Goal: Task Accomplishment & Management: Manage account settings

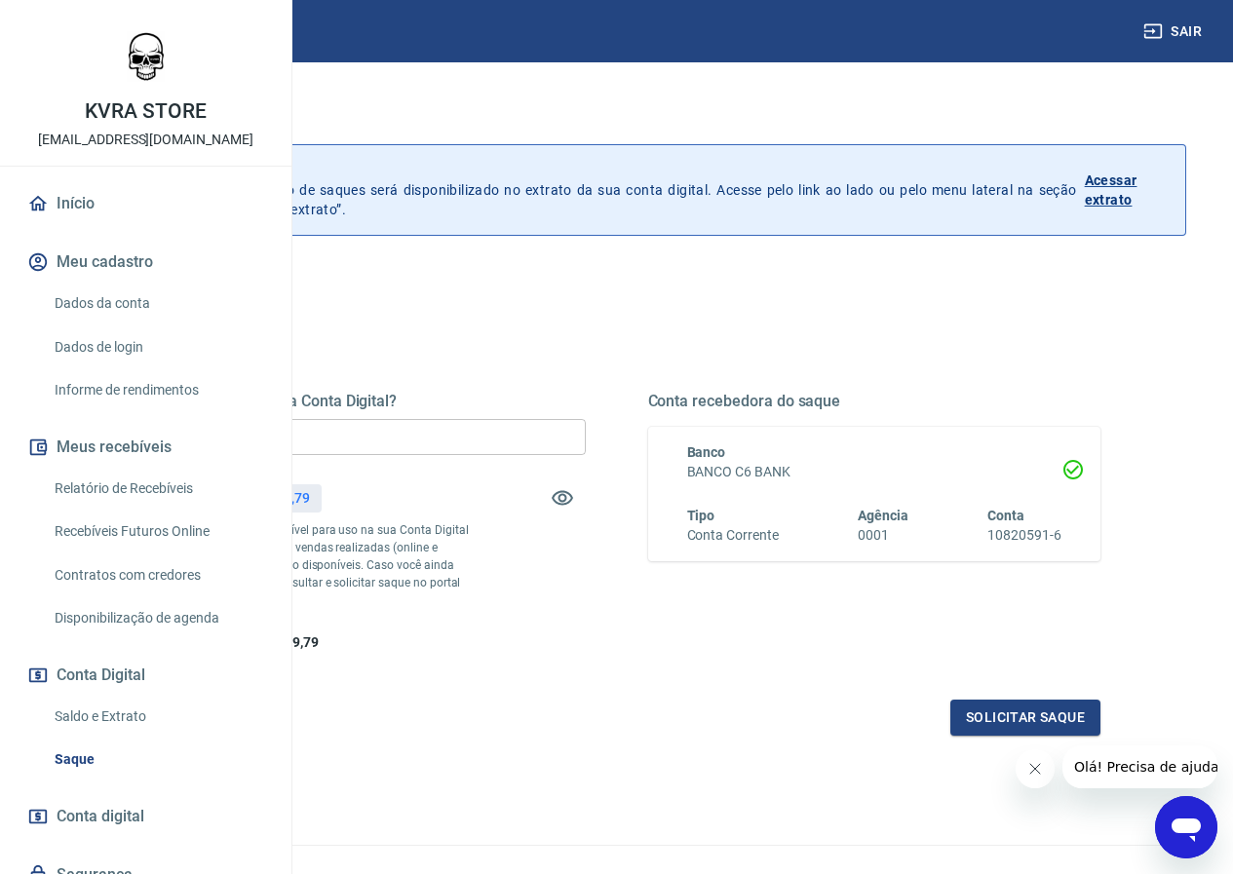
click at [1124, 194] on p "Acessar extrato" at bounding box center [1127, 190] width 85 height 39
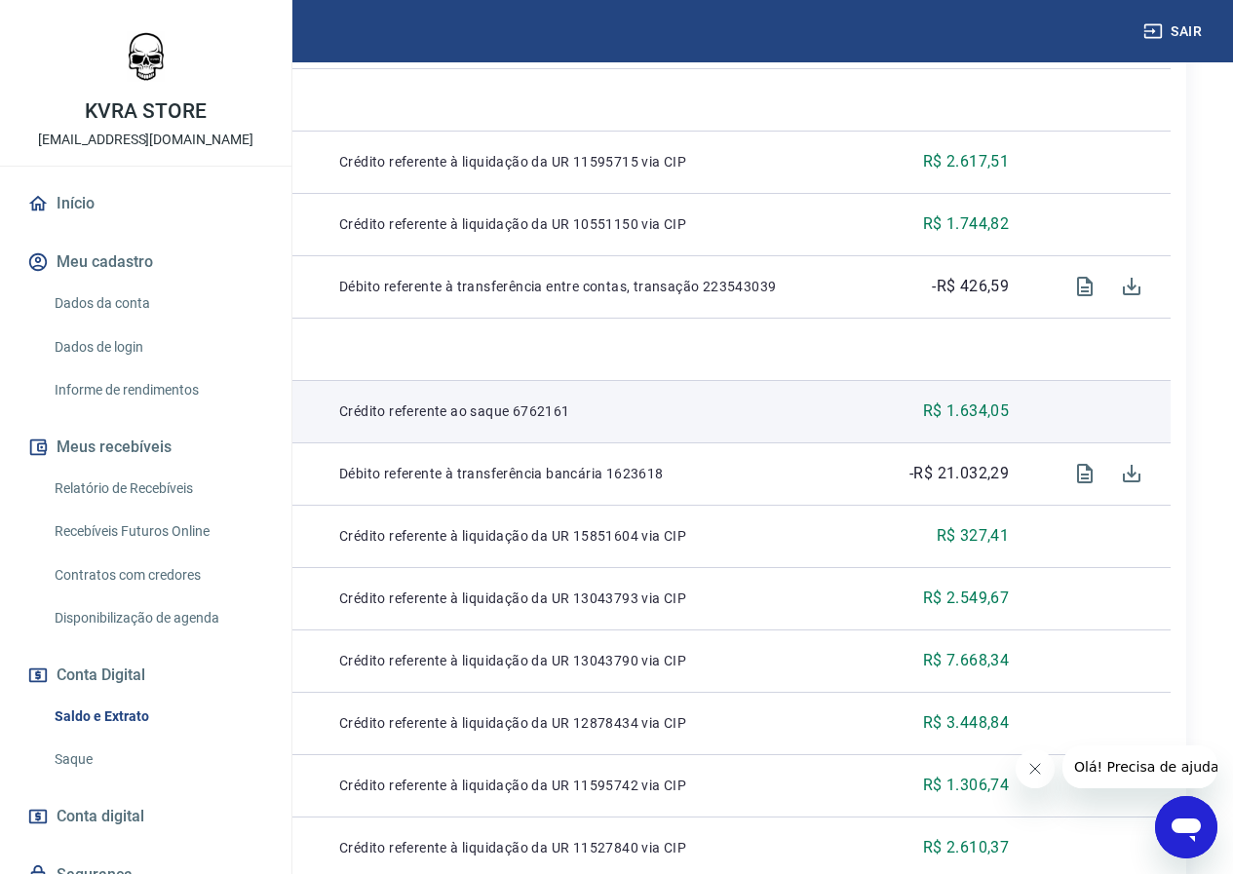
scroll to position [650, 0]
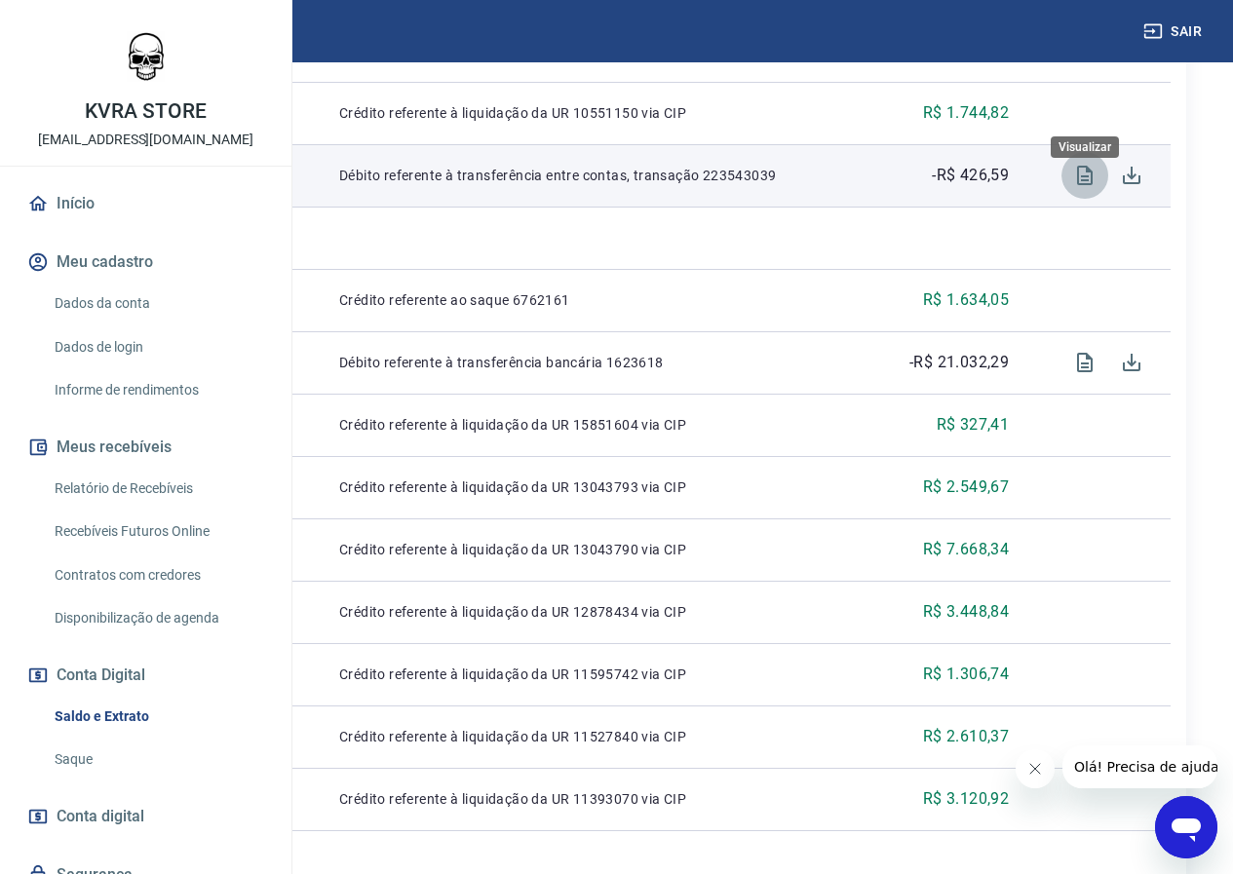
click at [1072, 197] on button "Visualizar" at bounding box center [1085, 175] width 47 height 47
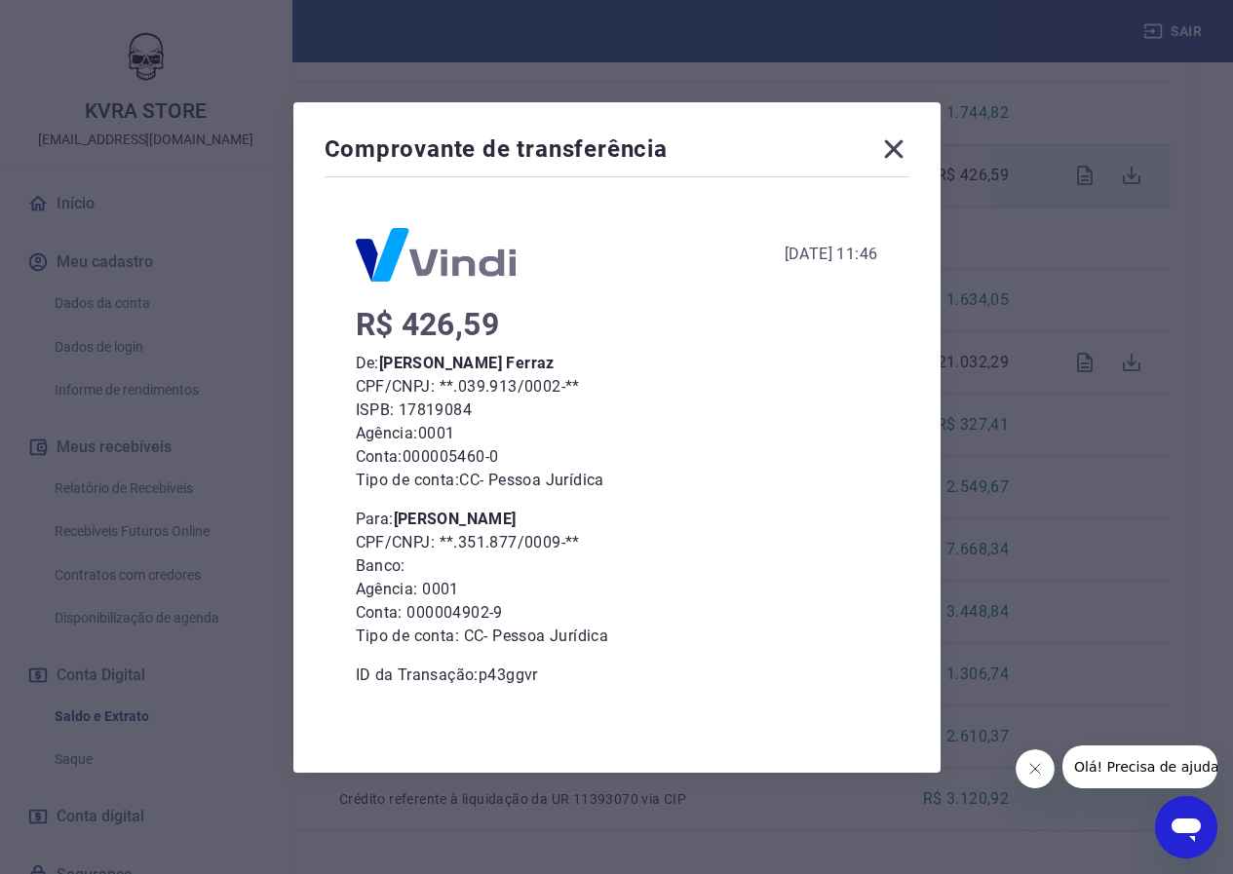
click at [903, 145] on icon at bounding box center [893, 148] width 19 height 19
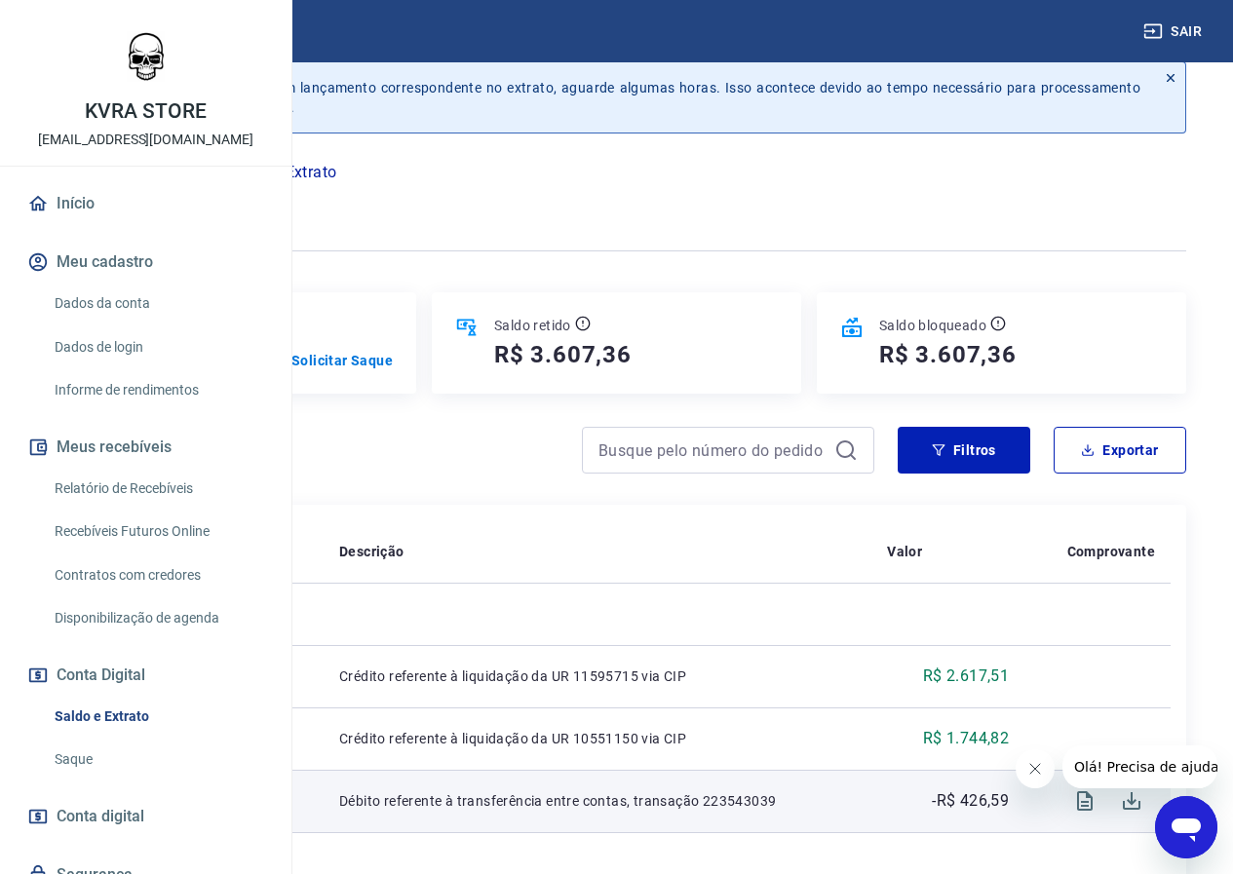
scroll to position [0, 0]
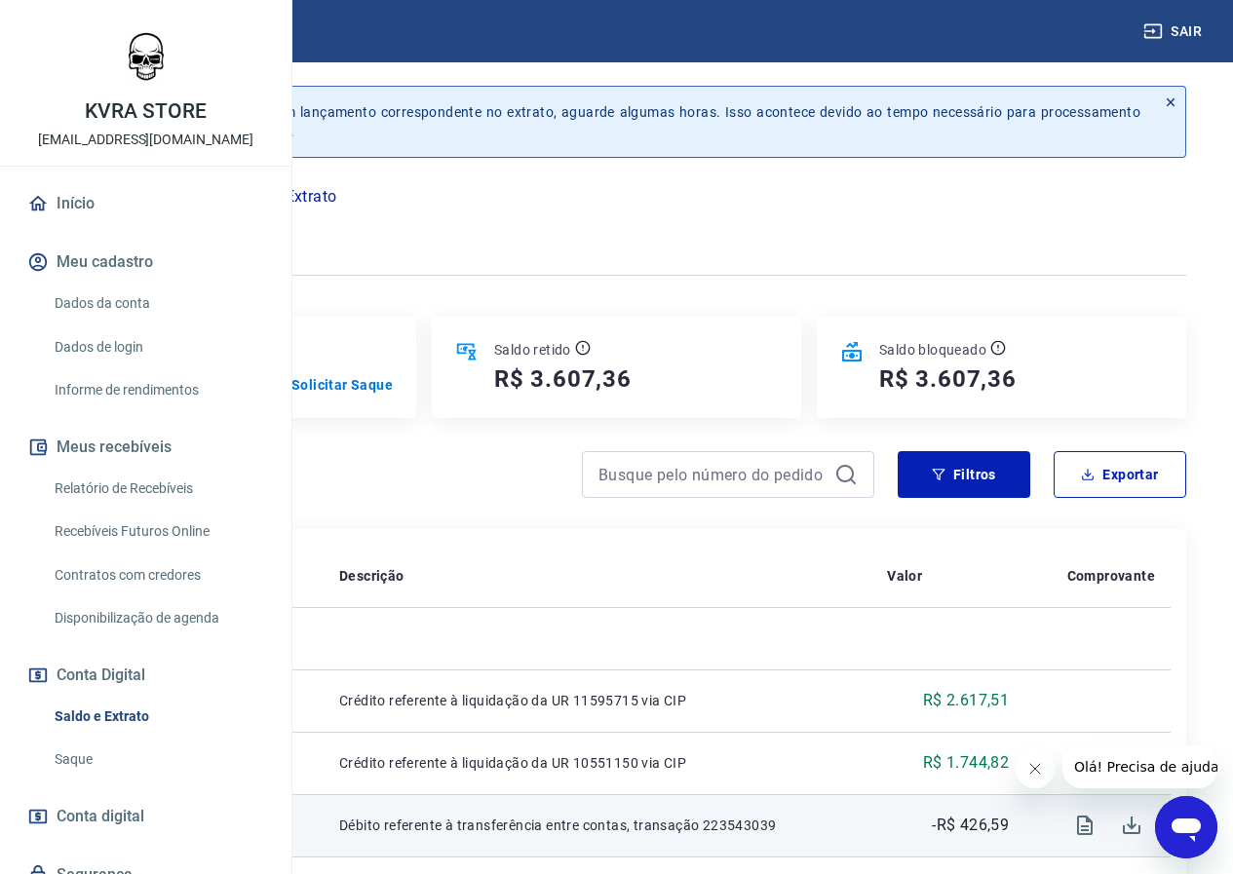
click at [204, 190] on p "Conta Digital" at bounding box center [156, 196] width 95 height 23
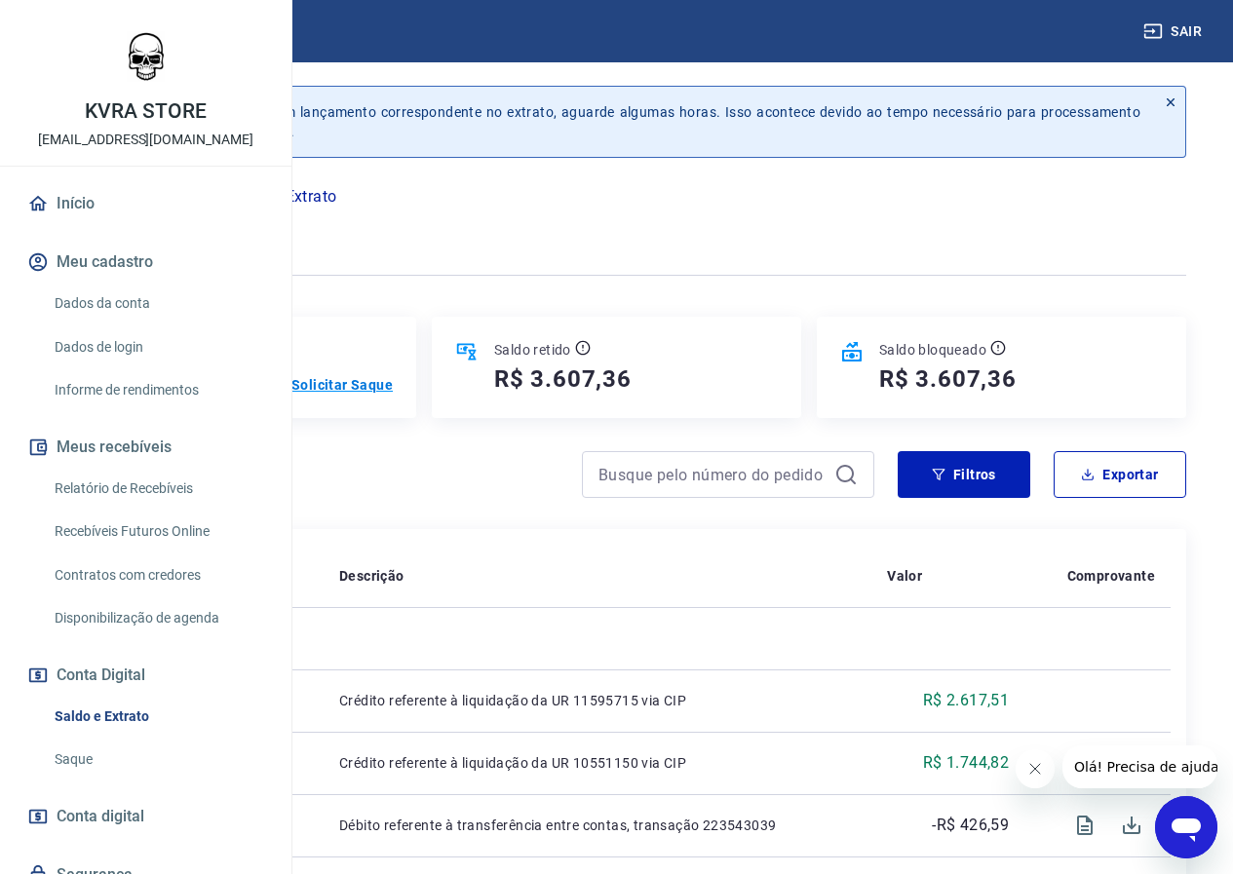
click at [393, 395] on p "Solicitar Saque" at bounding box center [341, 384] width 101 height 19
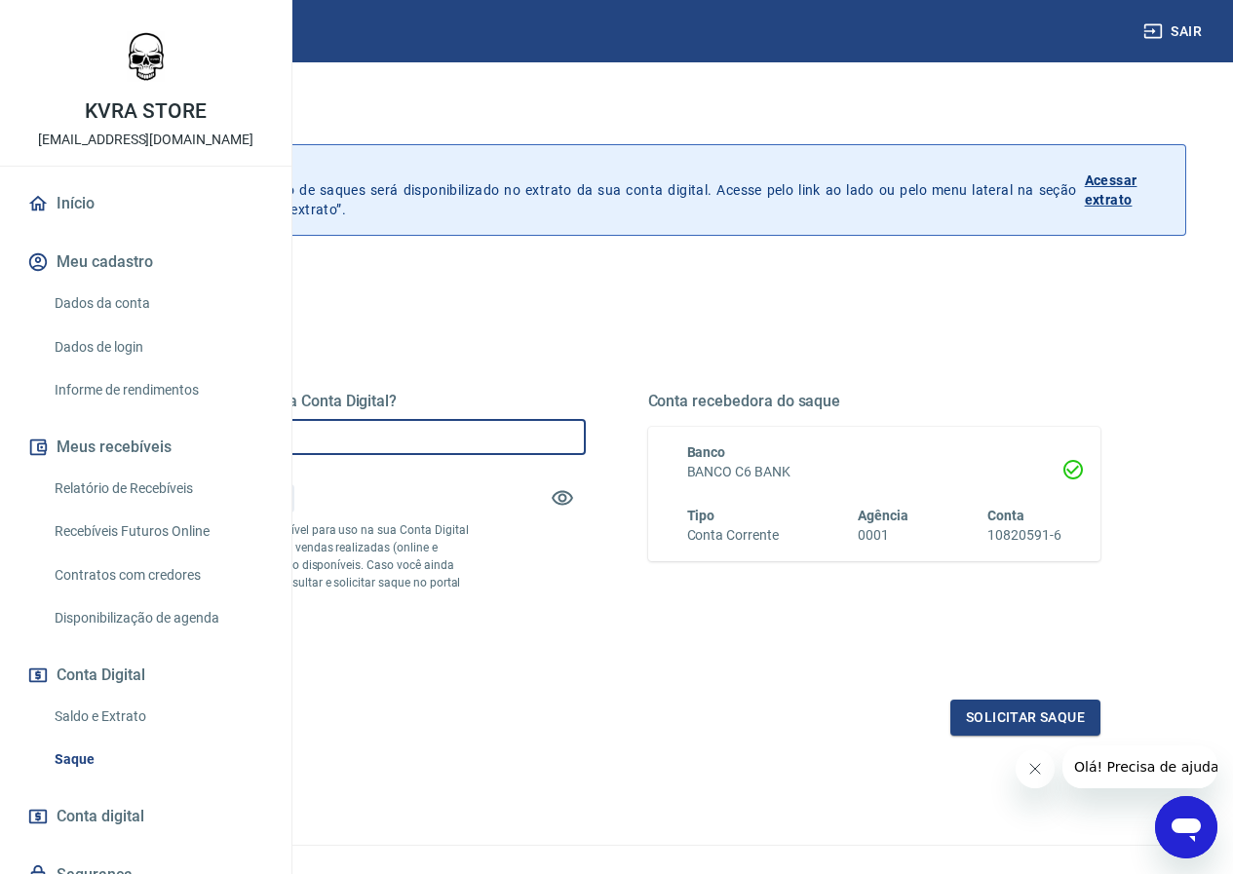
click at [575, 448] on input "R$ 0,00" at bounding box center [359, 437] width 453 height 36
type input "R$ 5.569,79"
click at [967, 736] on button "Solicitar saque" at bounding box center [1026, 718] width 150 height 36
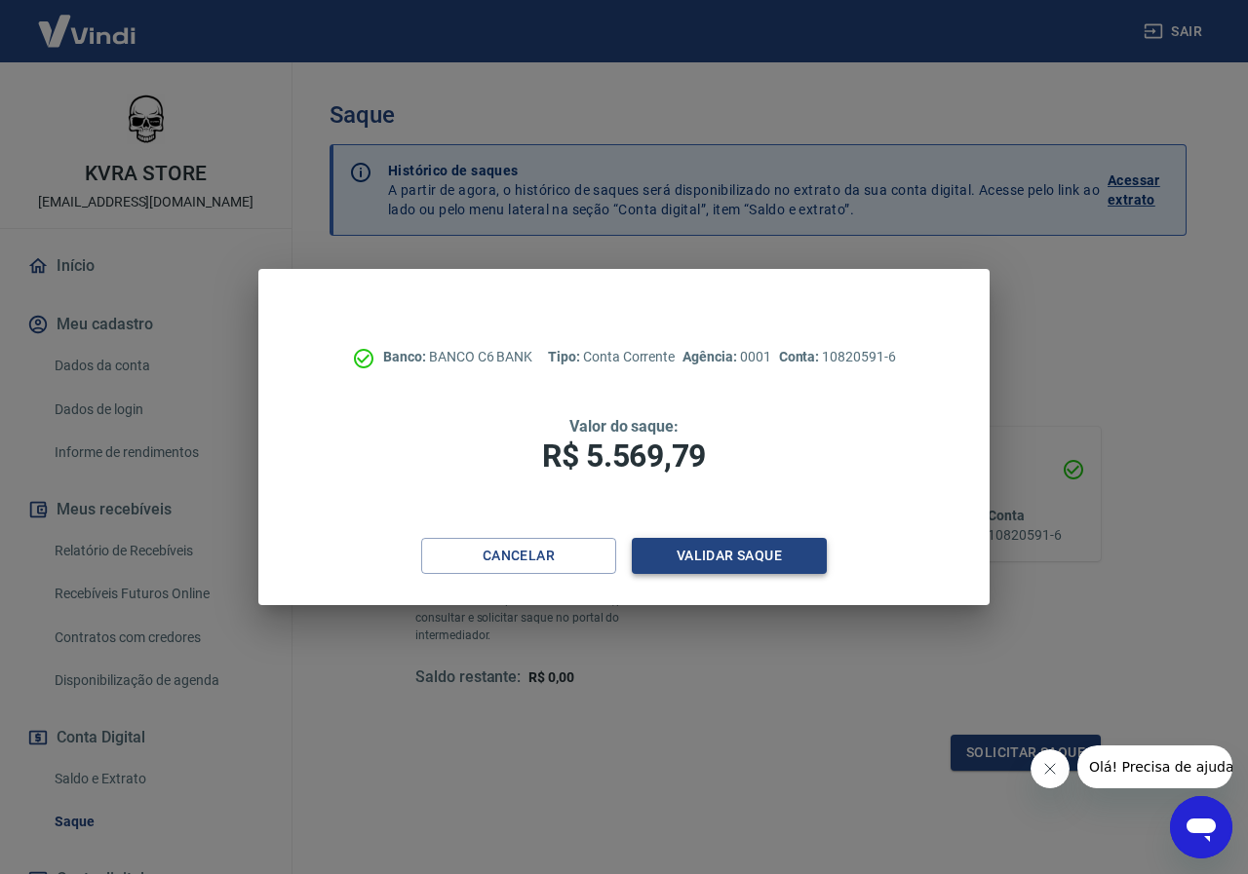
click at [721, 556] on button "Validar saque" at bounding box center [729, 556] width 195 height 36
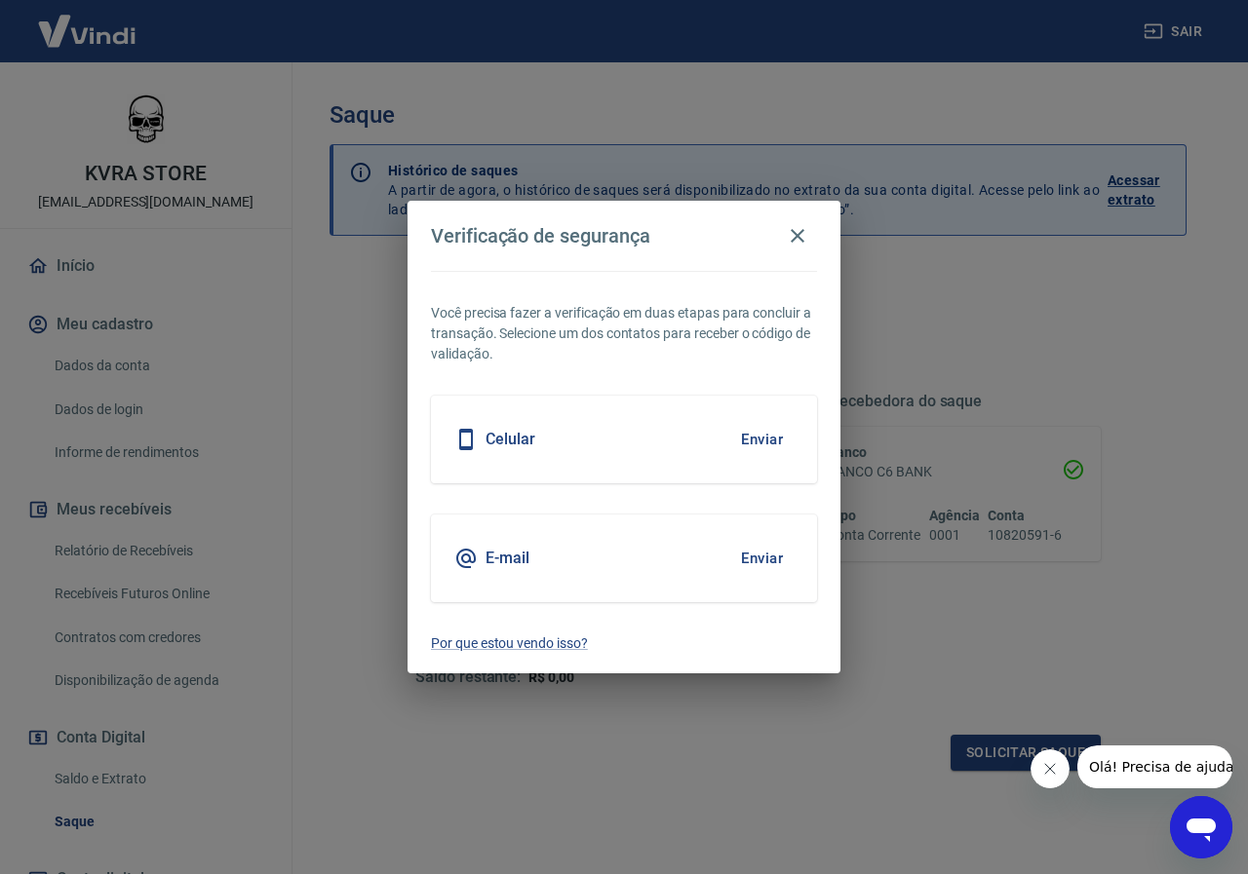
click at [772, 560] on button "Enviar" at bounding box center [761, 558] width 63 height 41
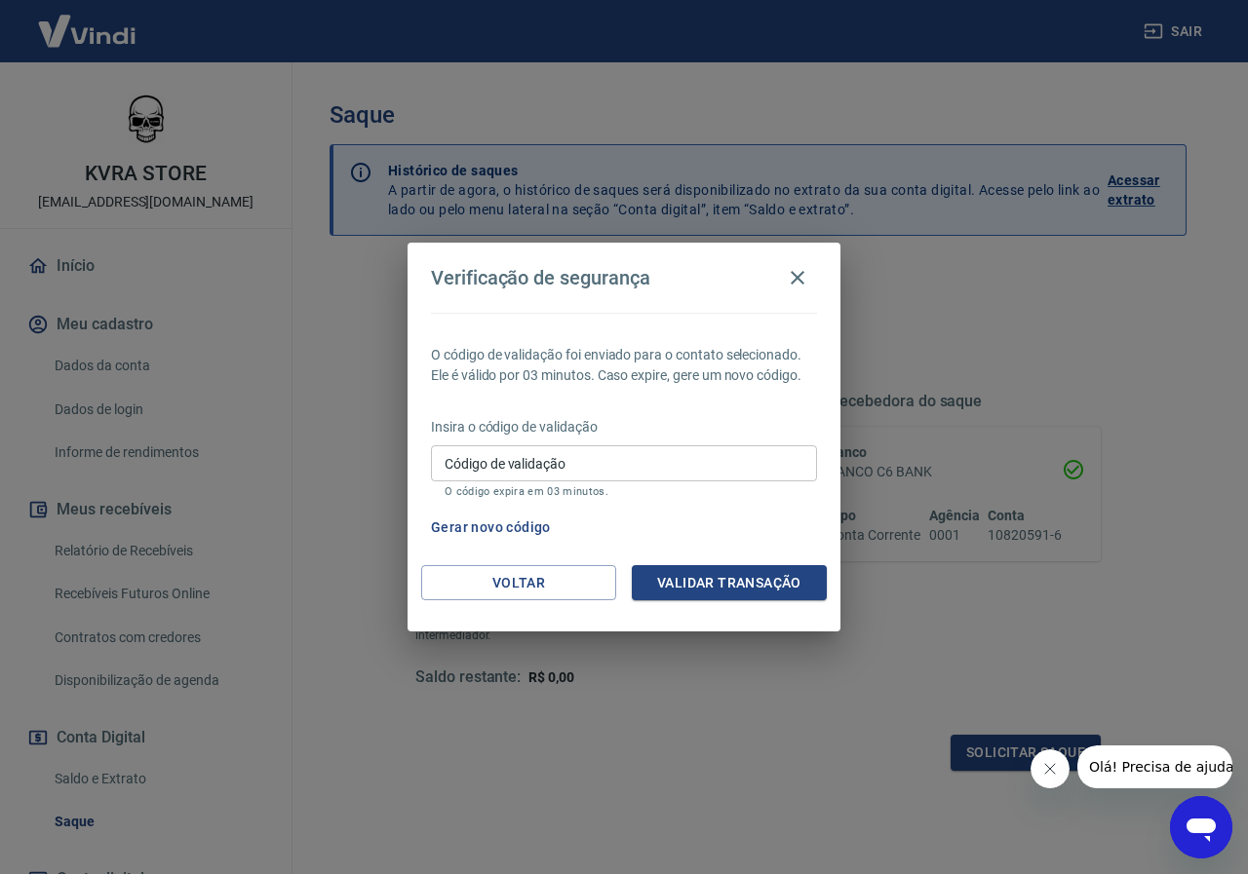
click at [687, 471] on input "Código de validação" at bounding box center [624, 464] width 386 height 36
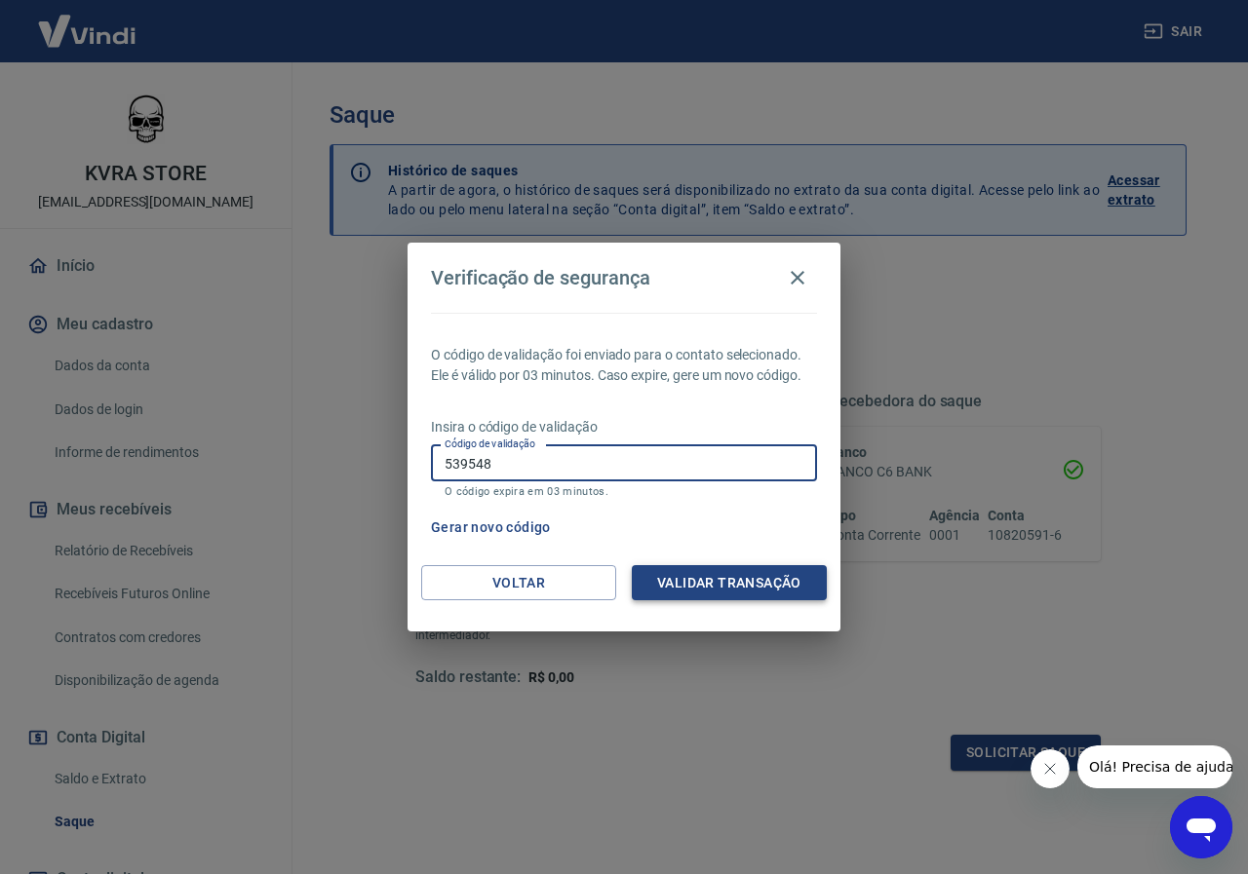
type input "539548"
click at [728, 580] on button "Validar transação" at bounding box center [729, 583] width 195 height 36
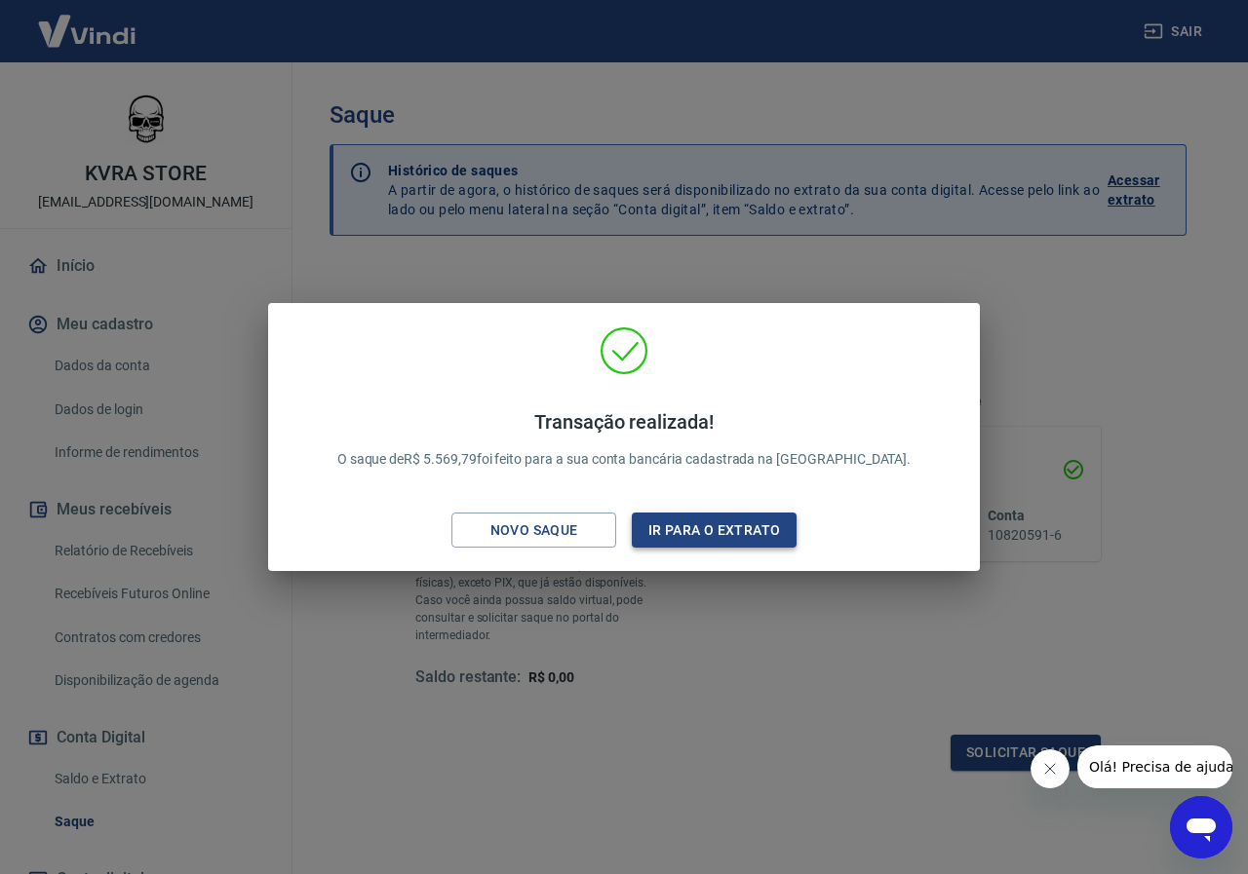
click at [678, 530] on button "Ir para o extrato" at bounding box center [714, 531] width 165 height 36
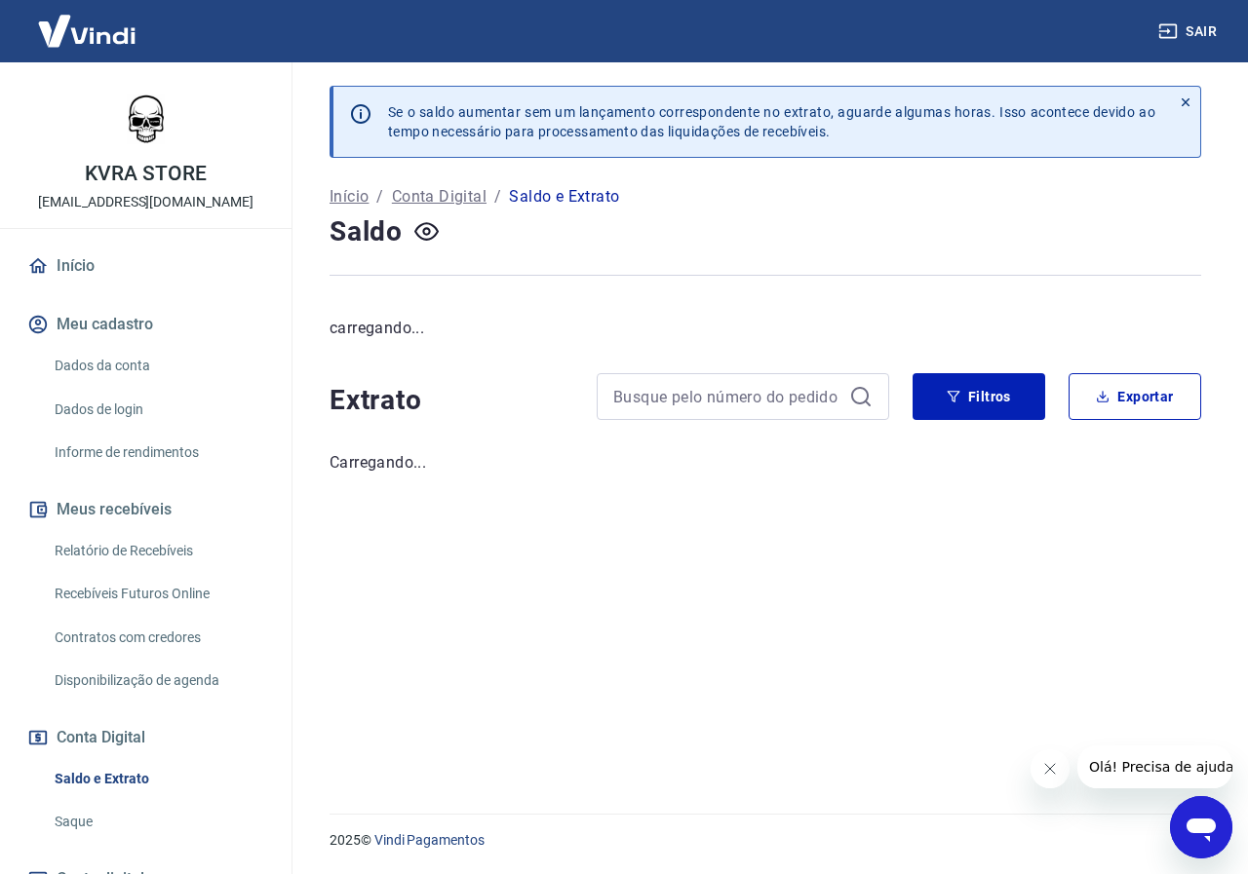
click at [123, 268] on link "Início" at bounding box center [145, 266] width 245 height 43
